Goal: Entertainment & Leisure: Consume media (video, audio)

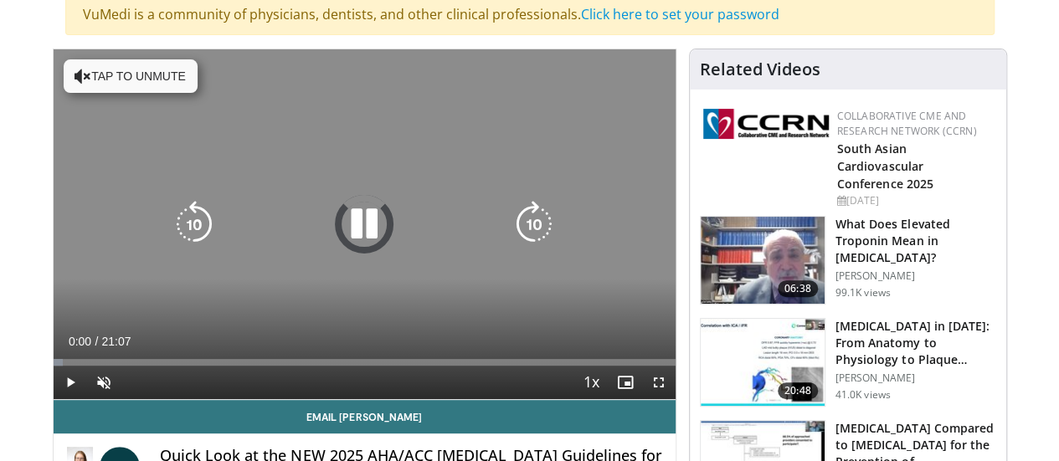
scroll to position [142, 0]
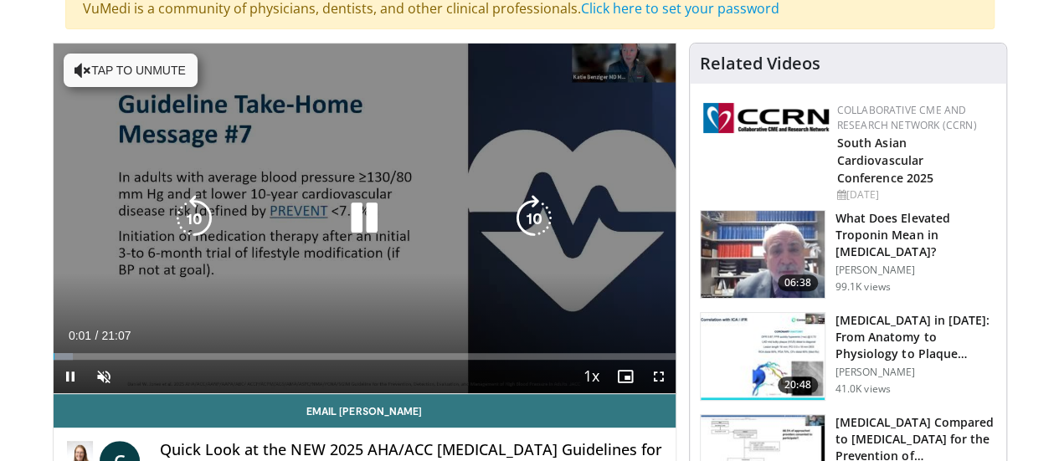
click at [75, 66] on icon "Video Player" at bounding box center [83, 70] width 17 height 17
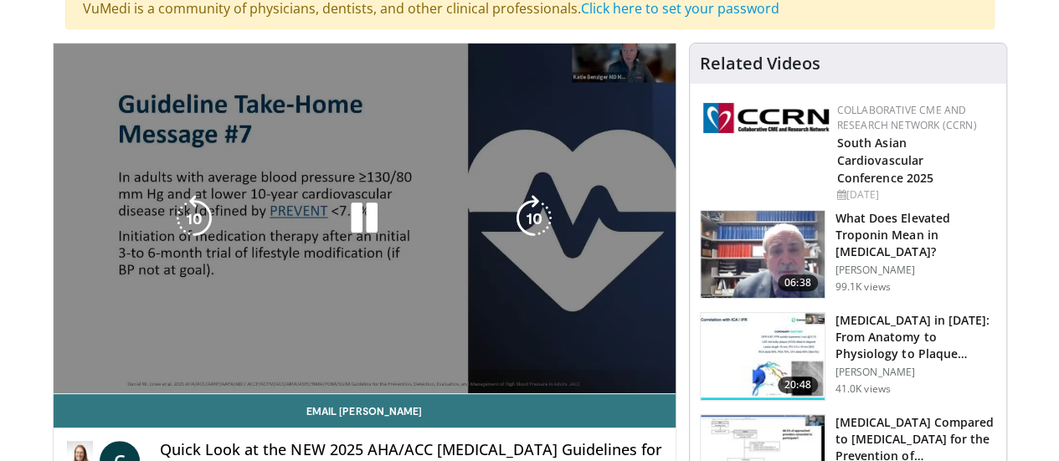
click at [54, 394] on video-js "**********" at bounding box center [365, 219] width 622 height 351
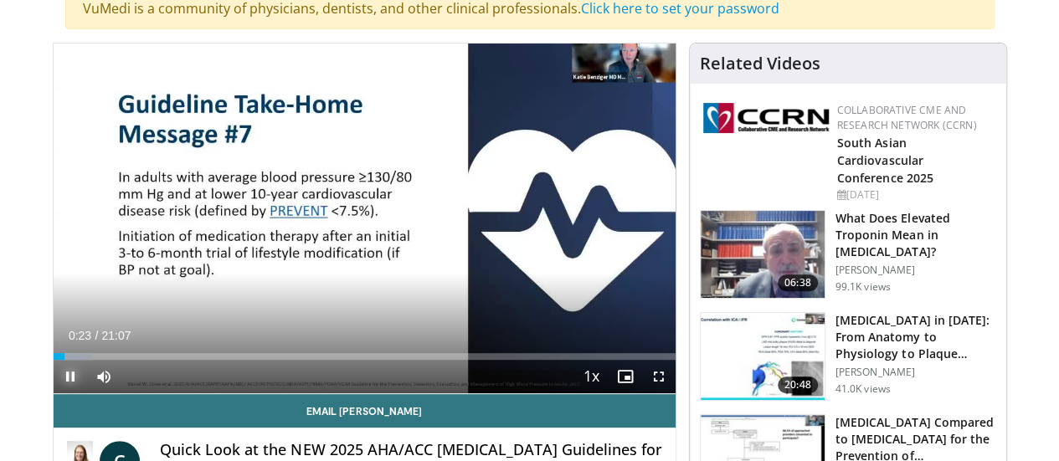
click at [54, 394] on span "Video Player" at bounding box center [70, 376] width 33 height 33
